Goal: Task Accomplishment & Management: Use online tool/utility

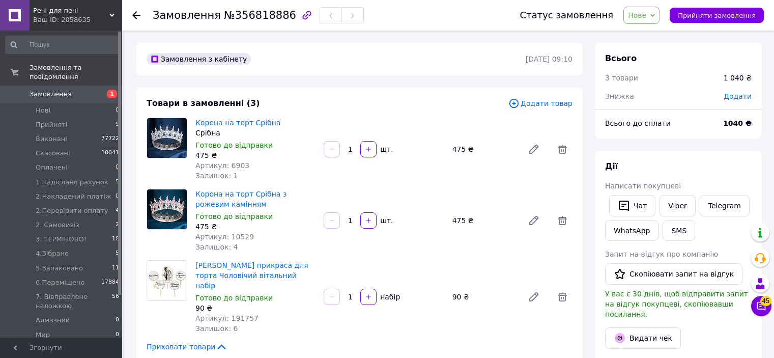
click at [531, 100] on span "Додати товар" at bounding box center [540, 103] width 64 height 11
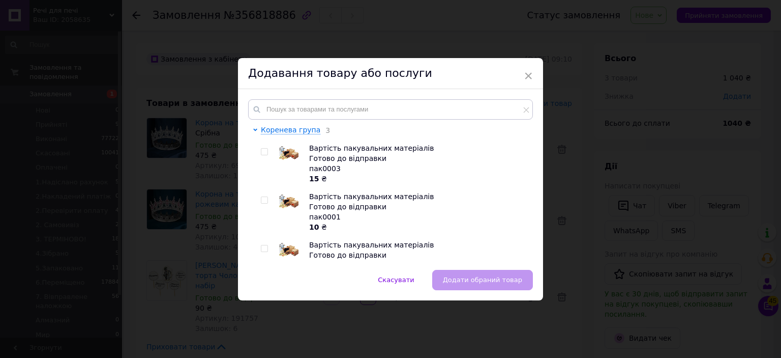
click at [492, 93] on div "Коренева група 3 Вартість пакувальних матеріалів Готово до відправки пак0003 15…" at bounding box center [390, 179] width 305 height 181
click at [479, 107] on input "text" at bounding box center [390, 109] width 285 height 20
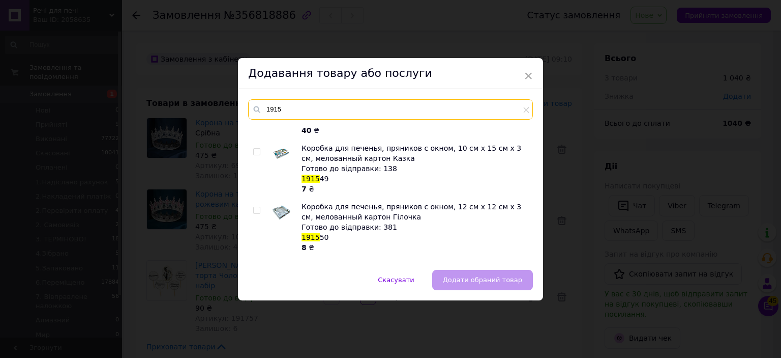
scroll to position [3314, 0]
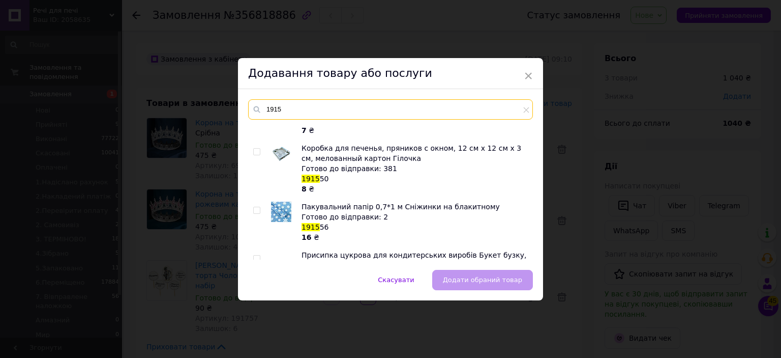
click at [348, 107] on input "1915" at bounding box center [390, 109] width 285 height 20
paste input "Цукрова прикраса для кондитерських виробів Набір жіночий вітальний Детальніше: …"
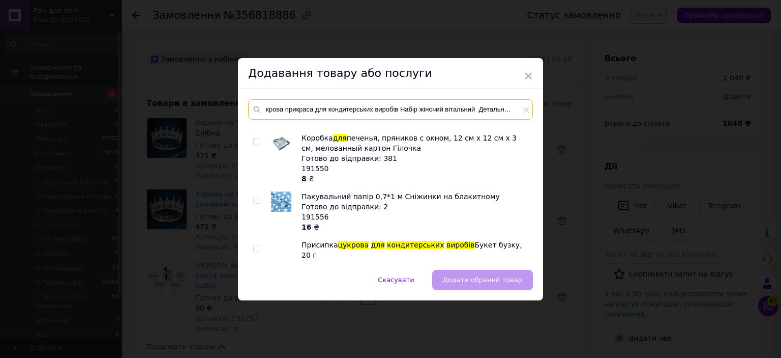
scroll to position [0, 0]
click at [424, 104] on input "Цукрова прикраса для кондитерських виробів Набір жіночий вітальний" at bounding box center [390, 109] width 285 height 20
click at [522, 109] on div "Цукрова прикраса для кондитерських виробів Набір жіночий вітальний" at bounding box center [390, 109] width 285 height 20
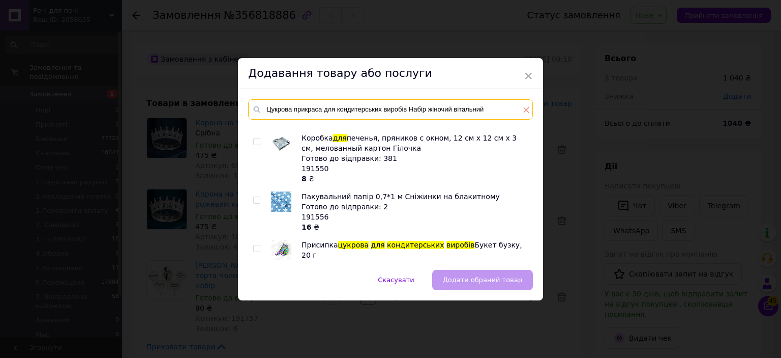
type input "Цукрова прикраса для кондитерських виробів Набір жіночий вітальний"
click at [525, 108] on icon at bounding box center [526, 110] width 6 height 6
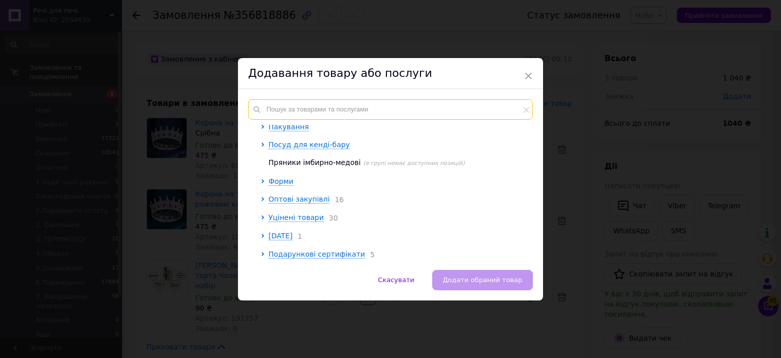
scroll to position [263, 0]
click at [472, 107] on input "text" at bounding box center [390, 109] width 285 height 20
paste input "Цукрова прикраса для кондитерських виробів Набір жіночий вітальний"
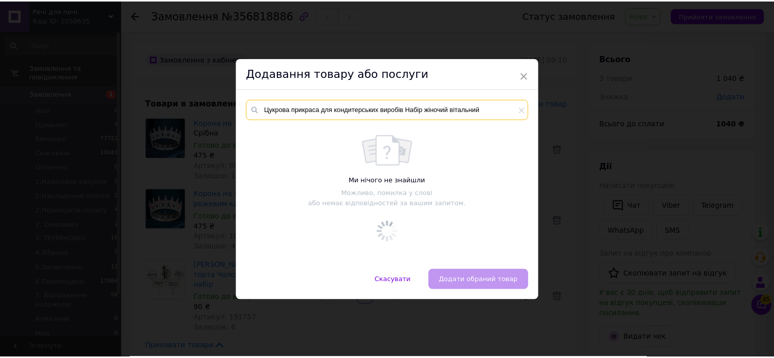
scroll to position [0, 0]
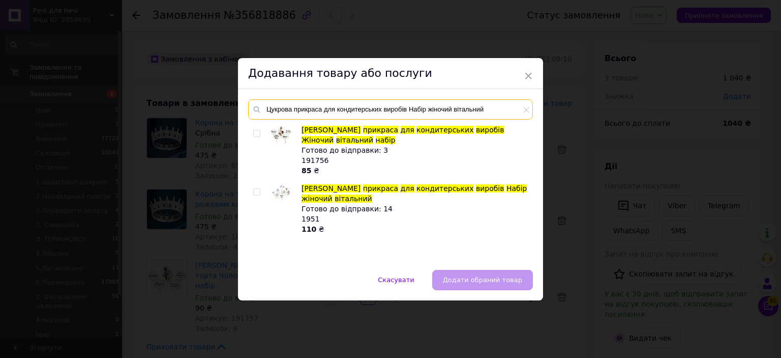
type input "Цукрова прикраса для кондитерських виробів Набір жіночий вітальний"
click at [253, 192] on input "checkbox" at bounding box center [256, 192] width 7 height 7
checkbox input "true"
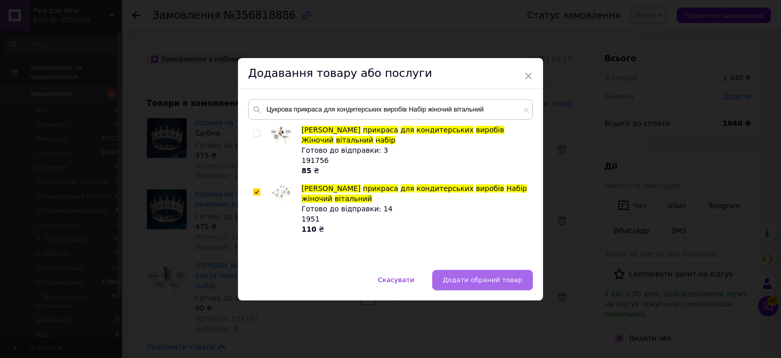
click at [486, 277] on span "Додати обраний товар" at bounding box center [482, 280] width 79 height 8
